Goal: Find specific page/section: Find specific page/section

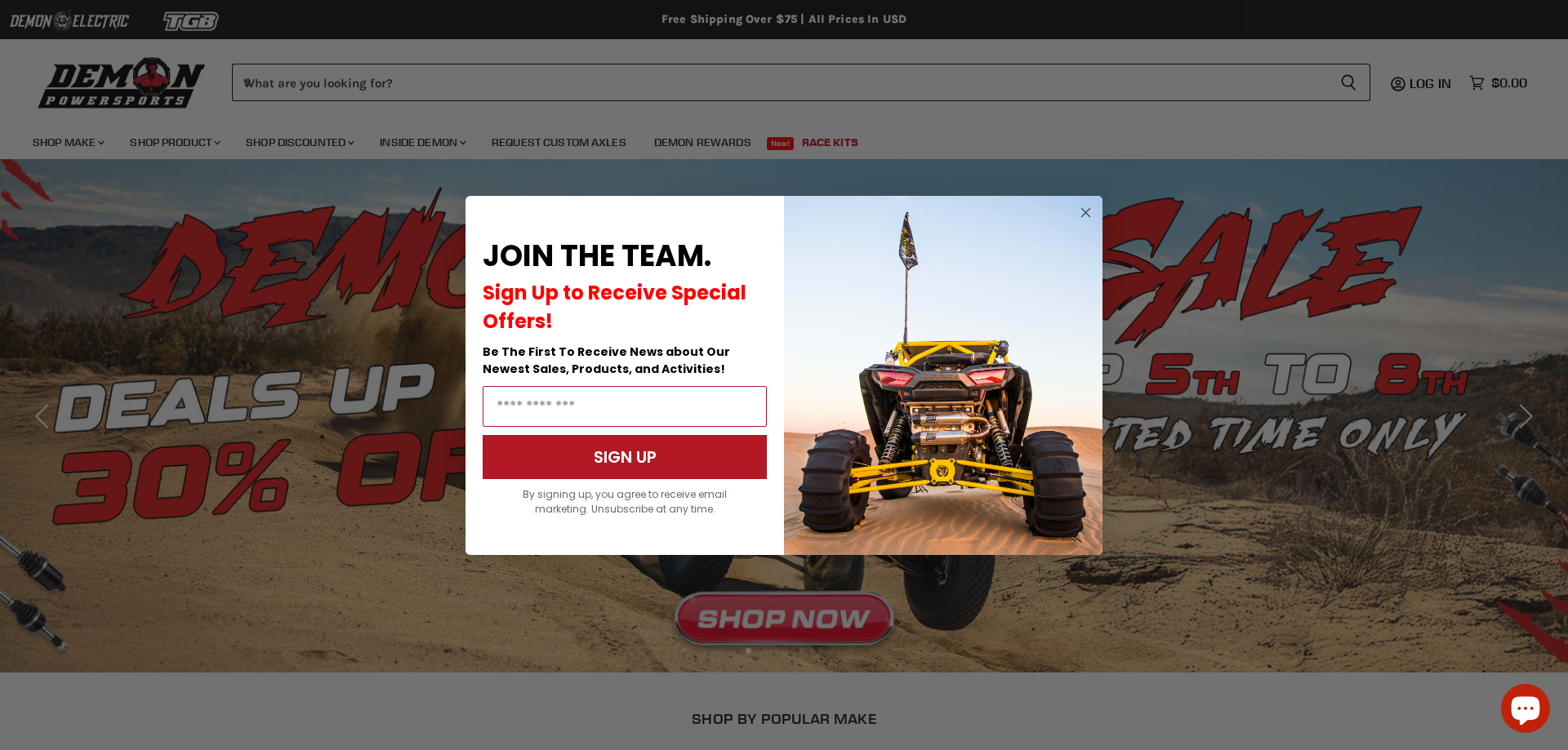
click at [1091, 211] on circle "Close dialog" at bounding box center [1086, 212] width 20 height 20
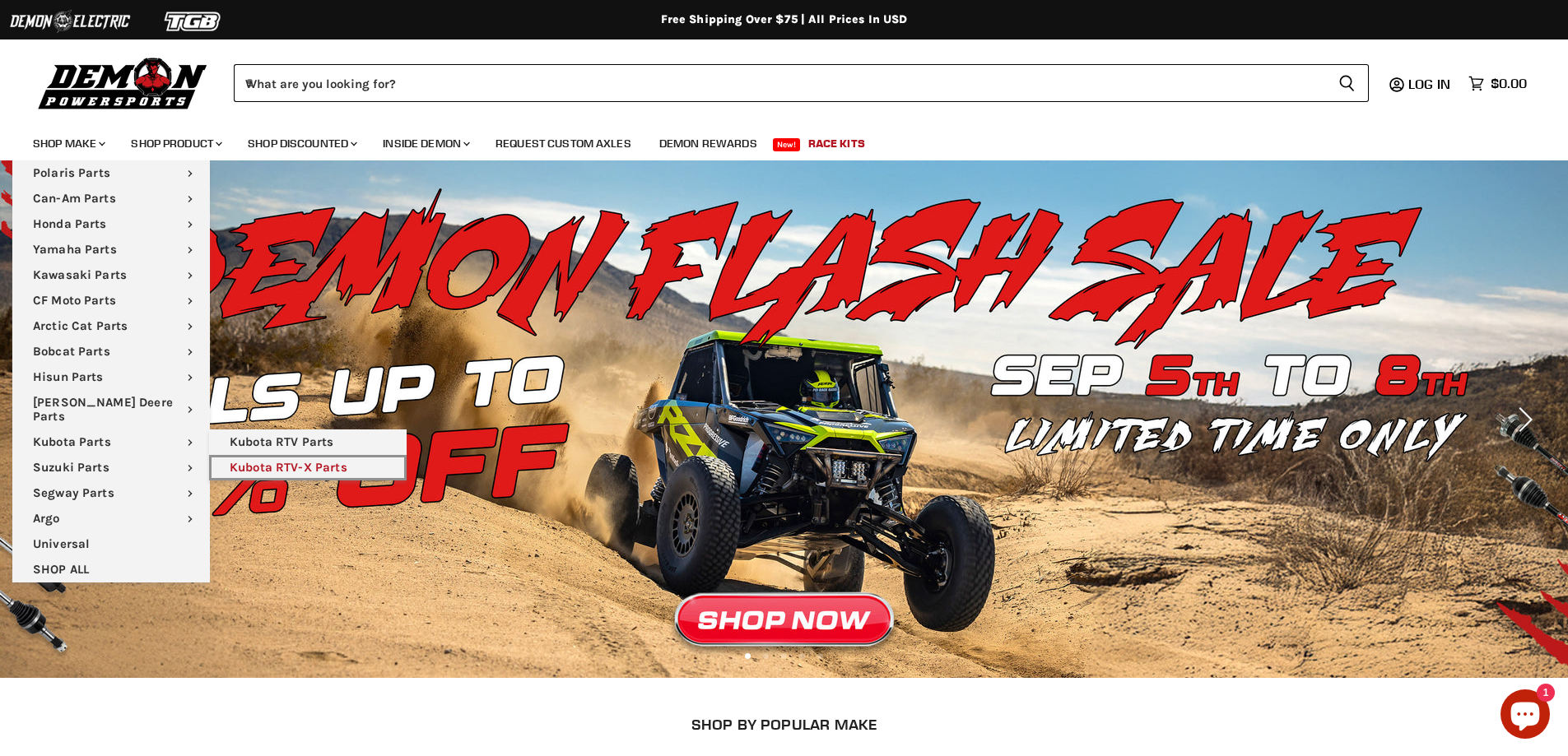
click at [285, 455] on link "Kubota RTV-X Parts" at bounding box center [307, 467] width 198 height 25
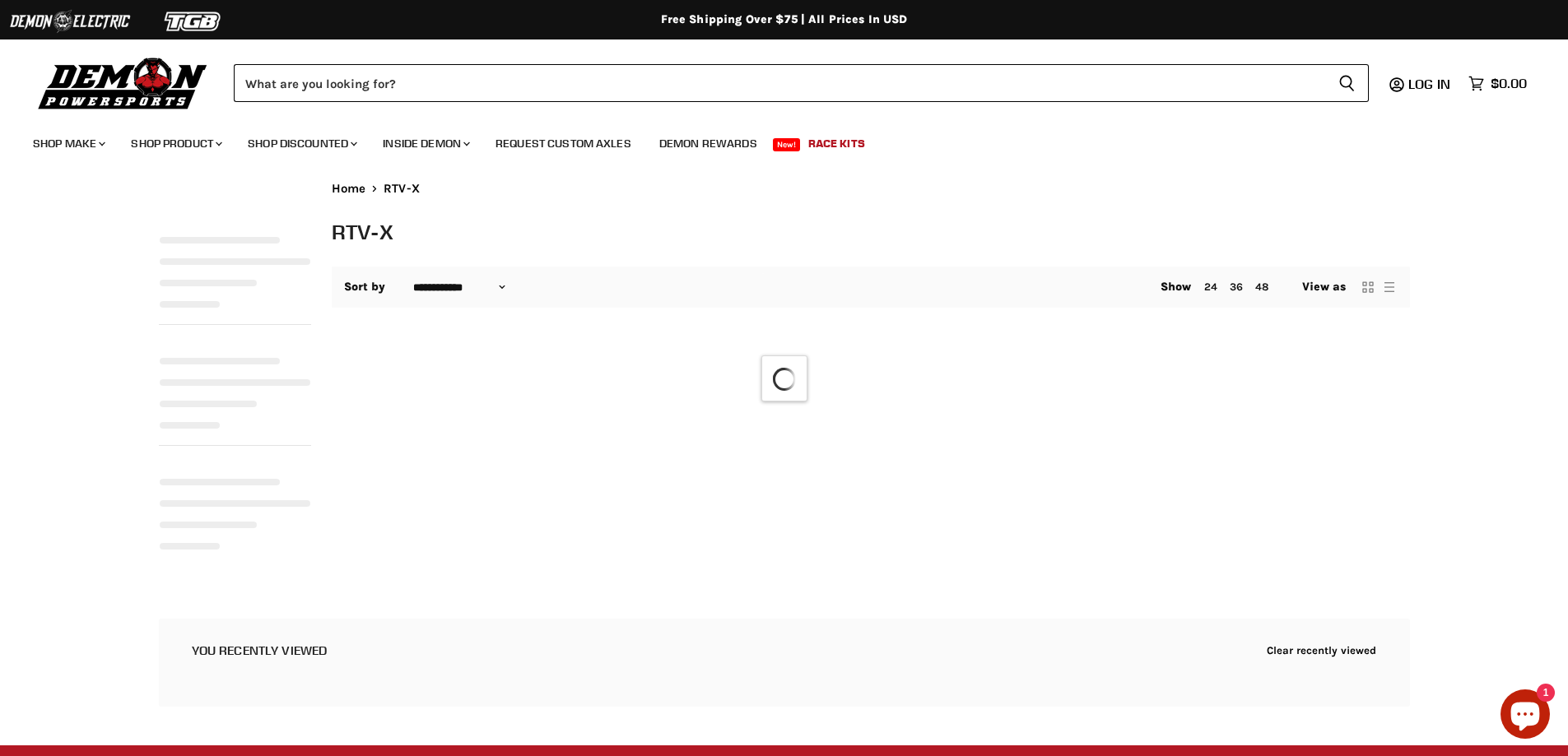
select select "**********"
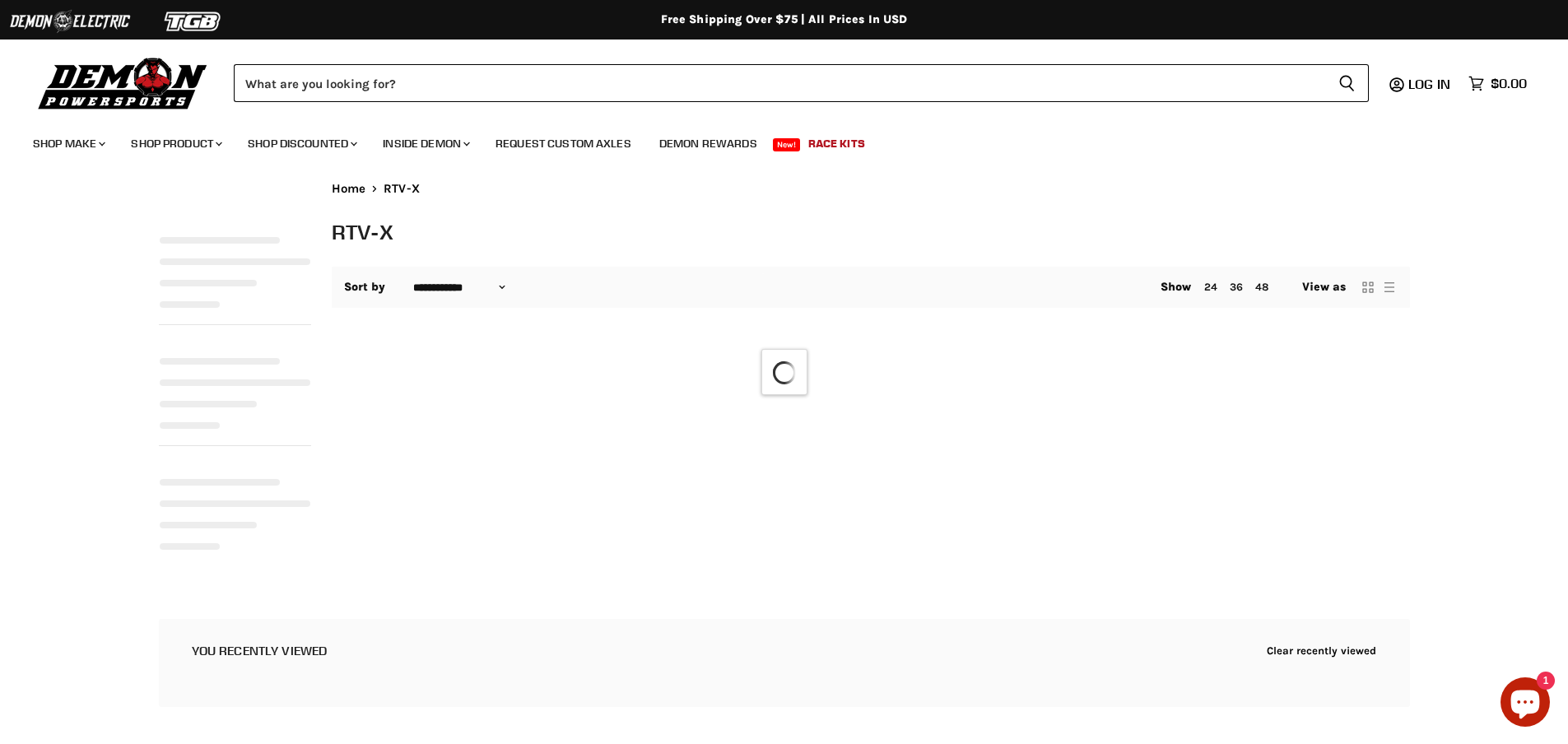
select select "**********"
